Goal: Transaction & Acquisition: Purchase product/service

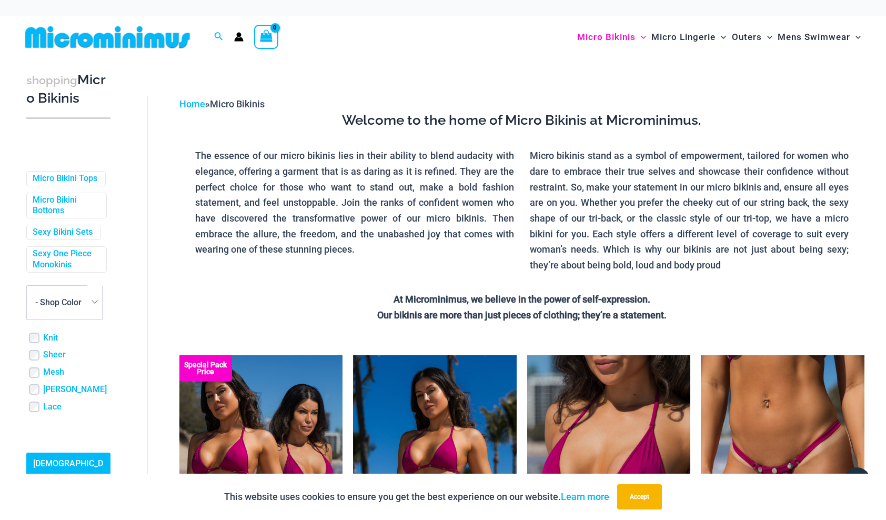
scroll to position [321, 0]
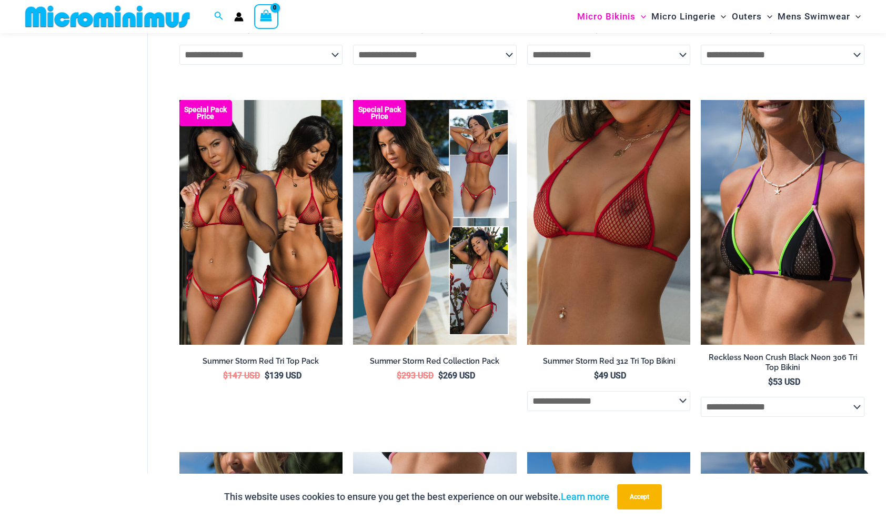
scroll to position [2018, 0]
